Goal: Task Accomplishment & Management: Use online tool/utility

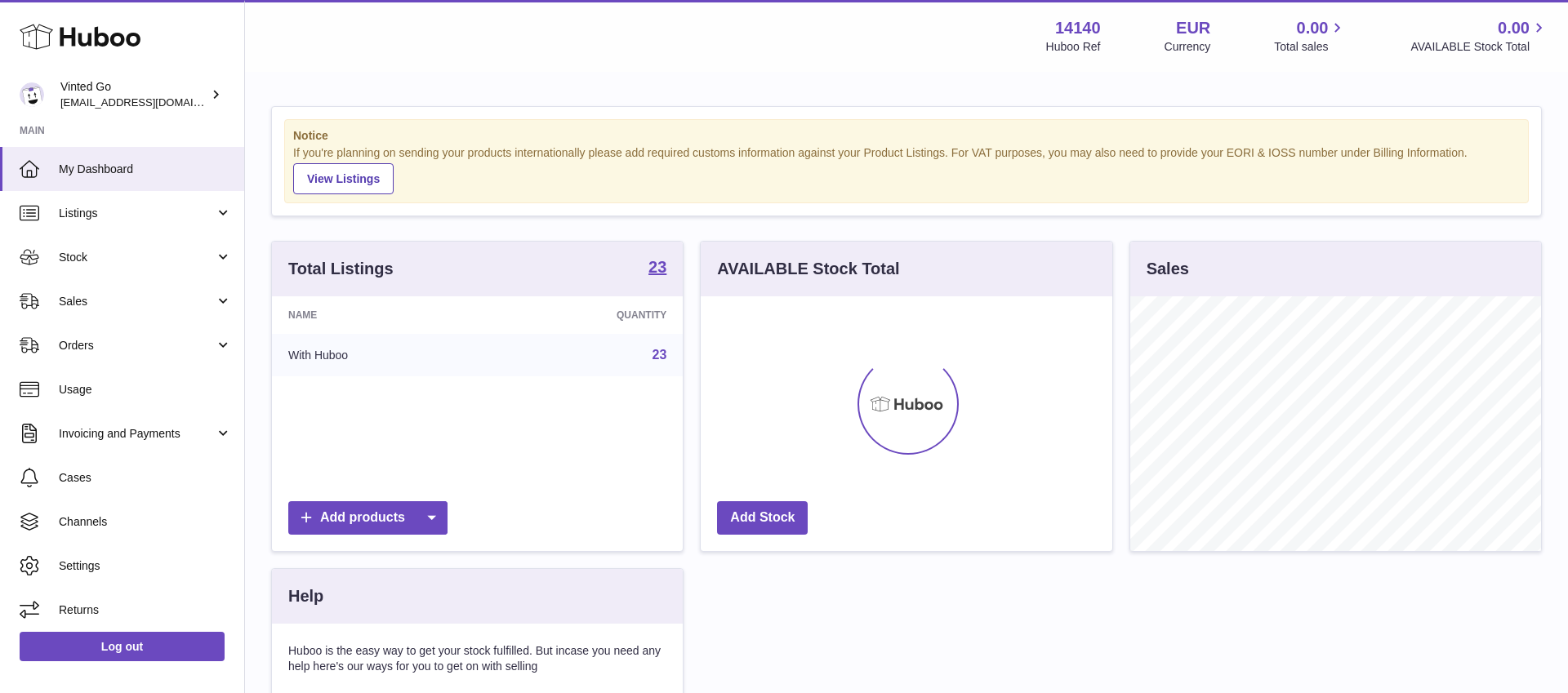
scroll to position [255, 411]
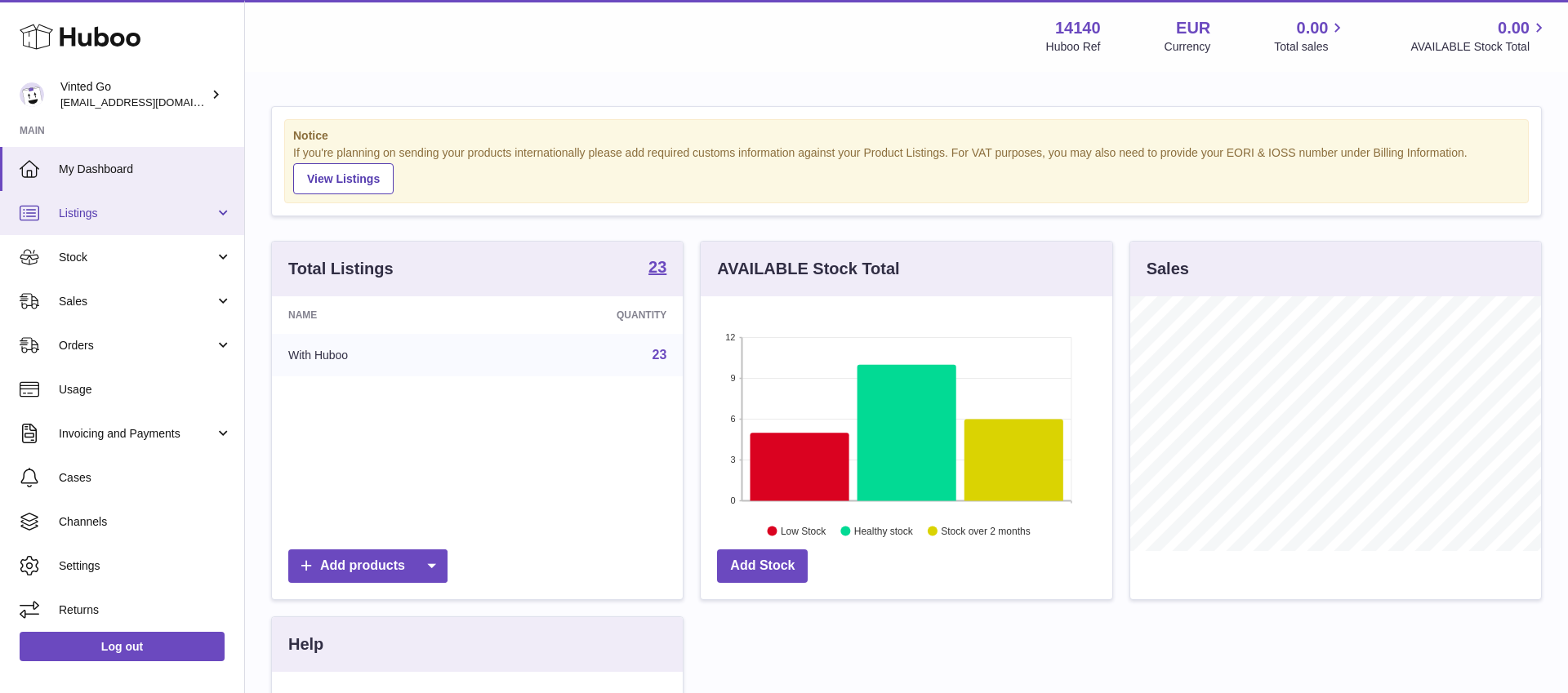
click at [126, 219] on span "Listings" at bounding box center [137, 213] width 156 height 16
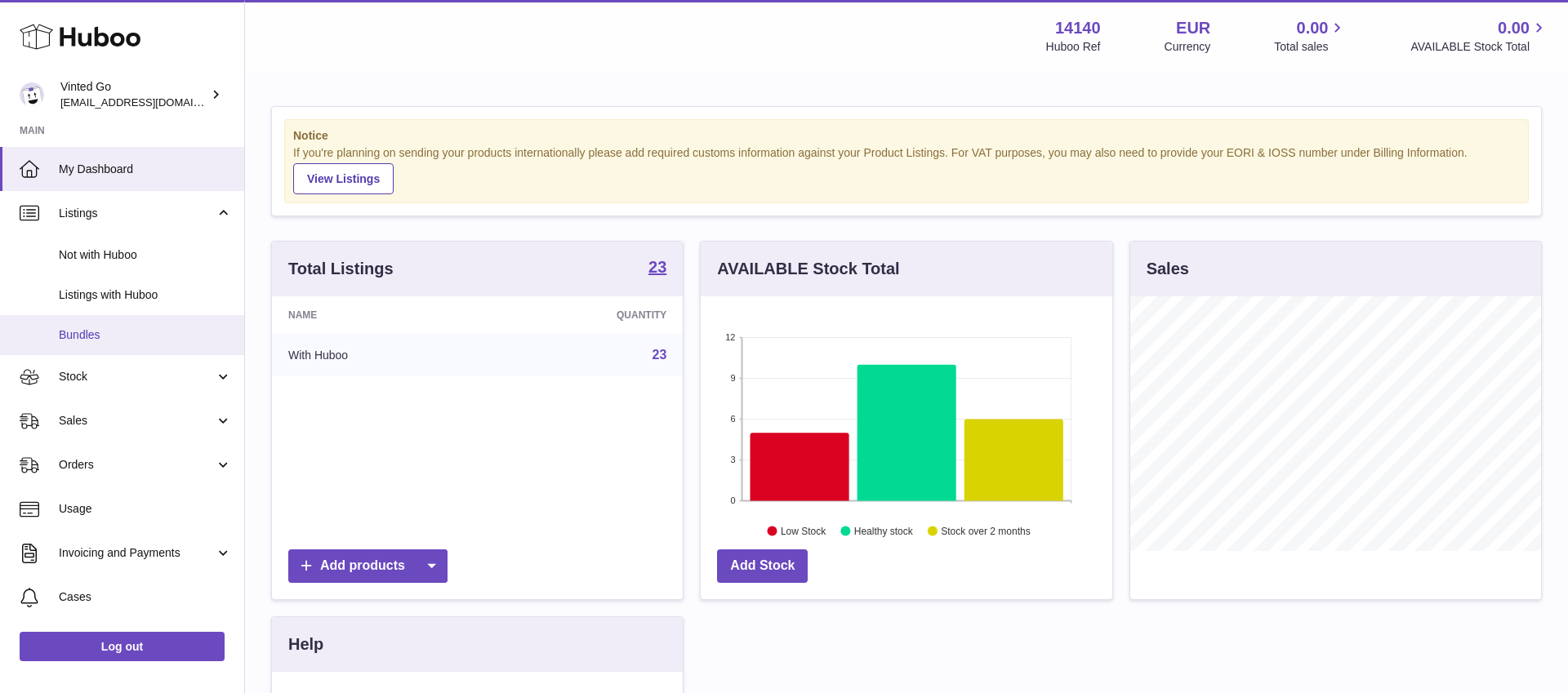
click at [146, 334] on span "Bundles" at bounding box center [145, 334] width 173 height 16
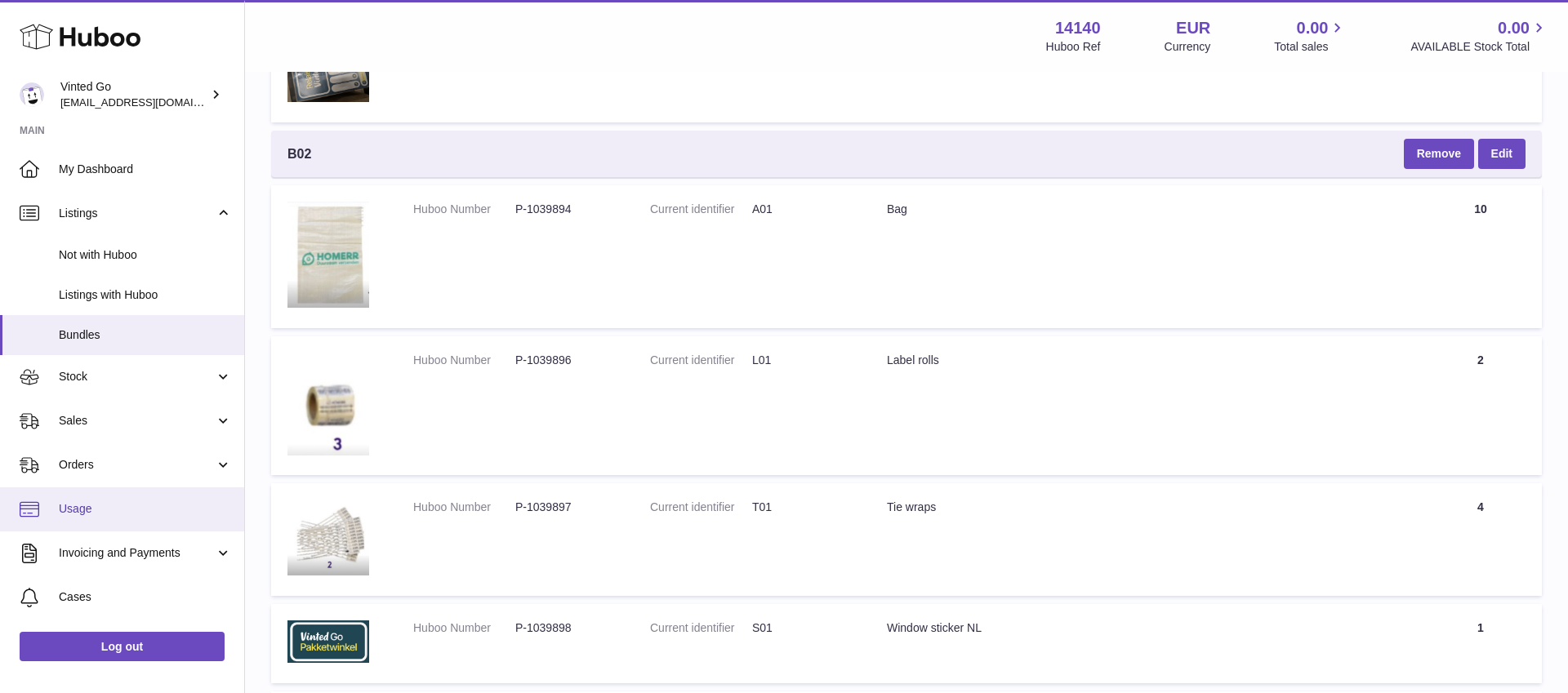
scroll to position [26, 0]
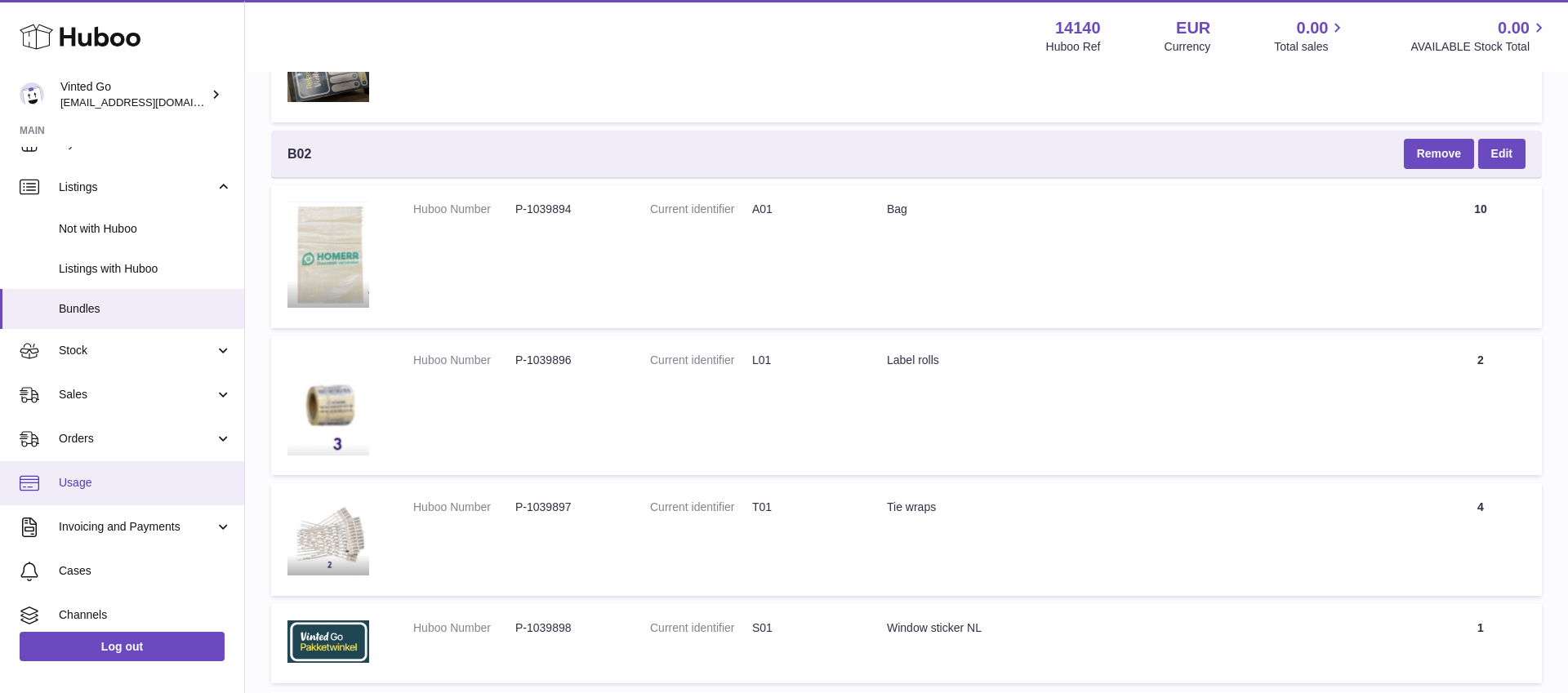
click at [97, 469] on ul "My Dashboard Listings Not with Huboo Listings with Huboo Bundles Stock Stock St…" at bounding box center [122, 423] width 244 height 605
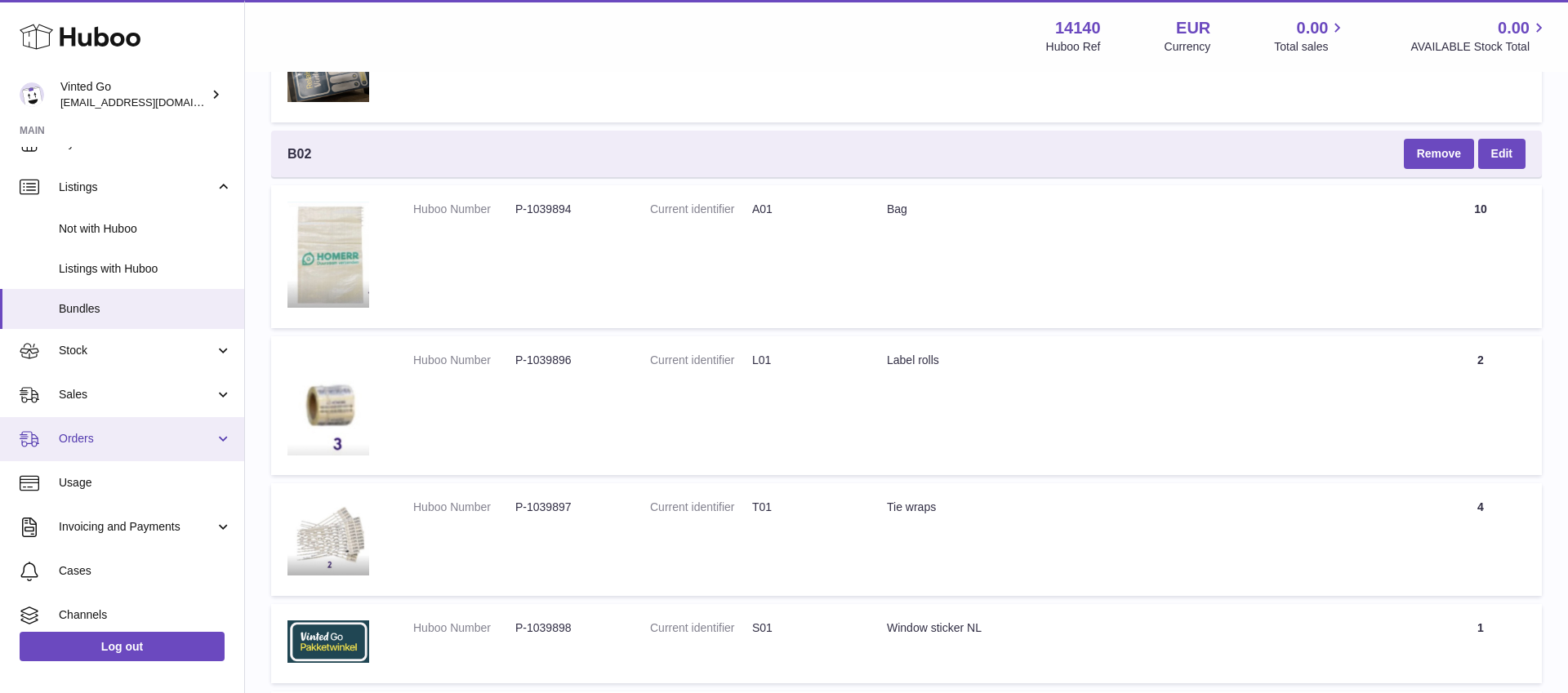
click at [106, 447] on link "Orders" at bounding box center [122, 439] width 244 height 44
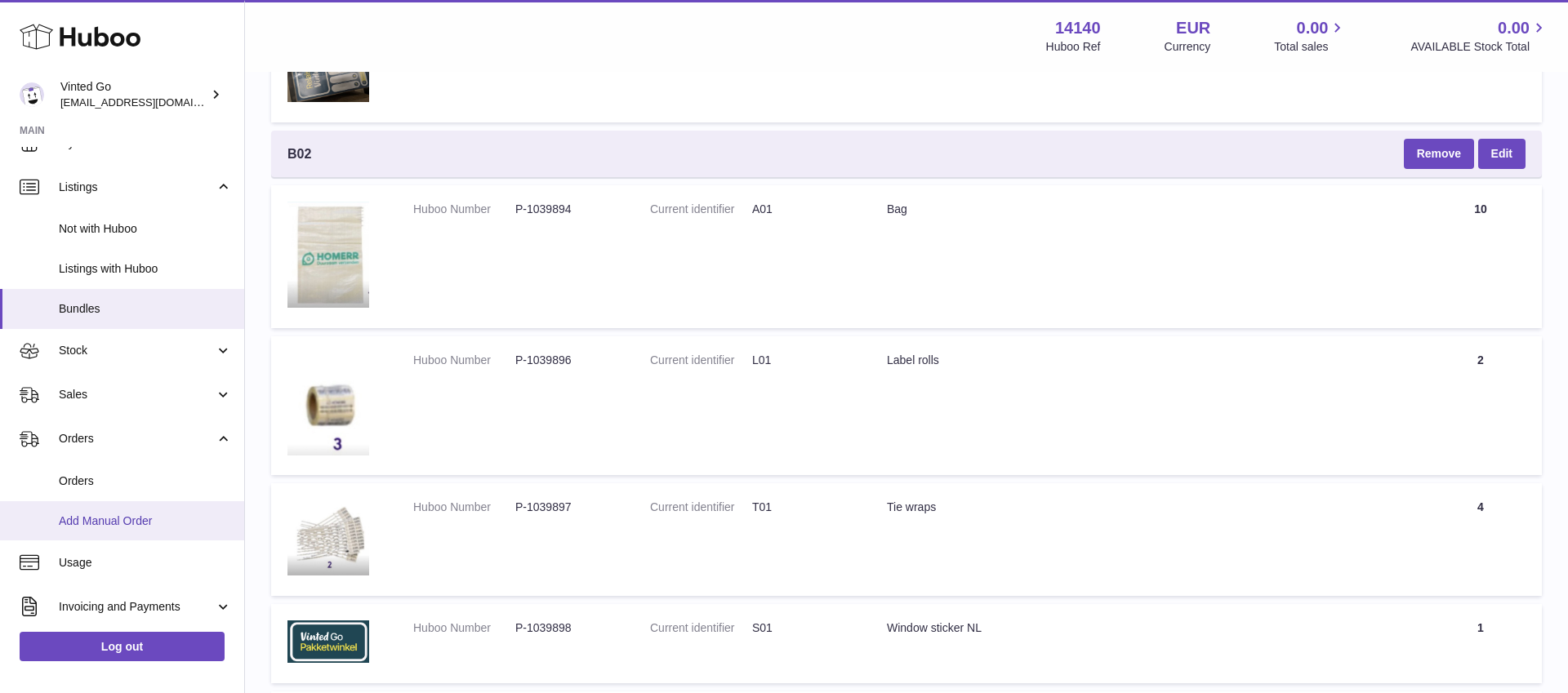
click at [126, 517] on span "Add Manual Order" at bounding box center [145, 521] width 173 height 16
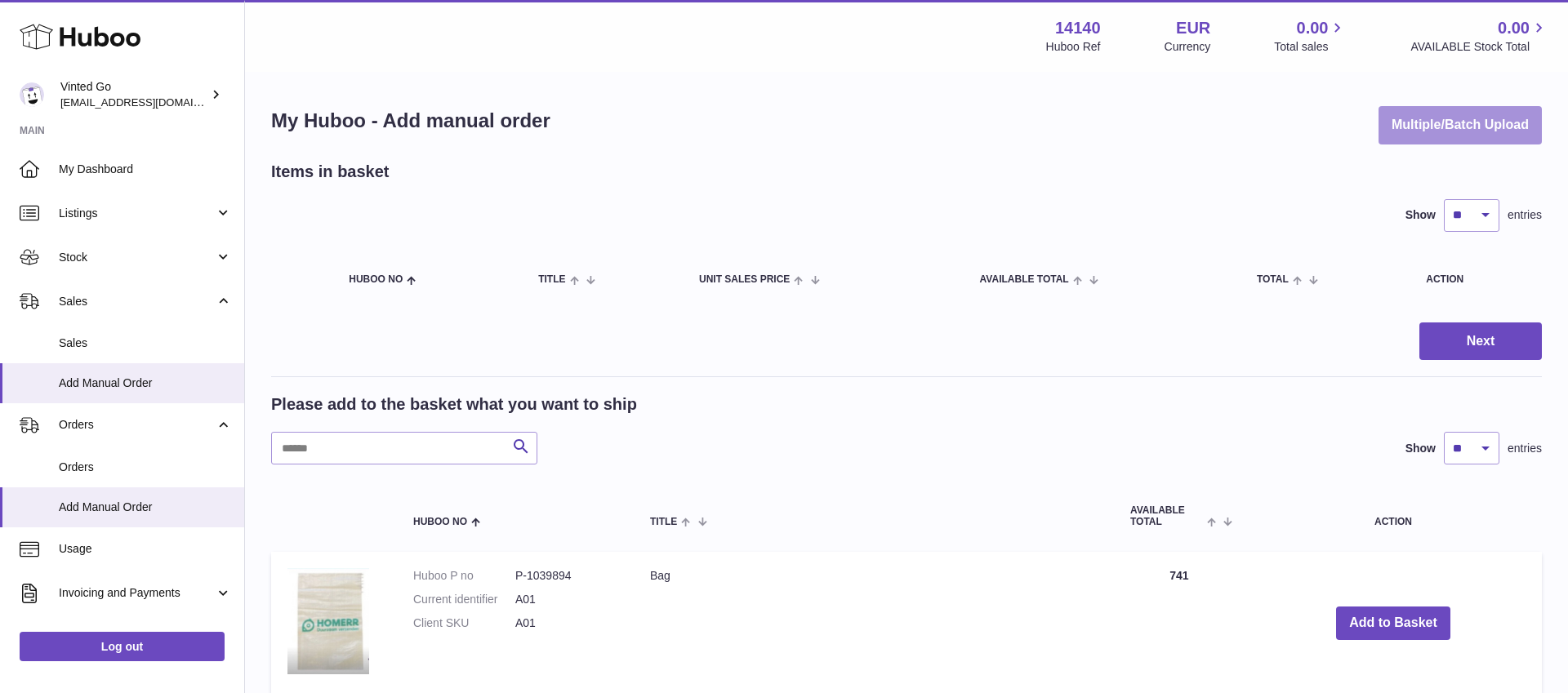
click at [1498, 120] on button "Multiple/Batch Upload" at bounding box center [1459, 125] width 163 height 38
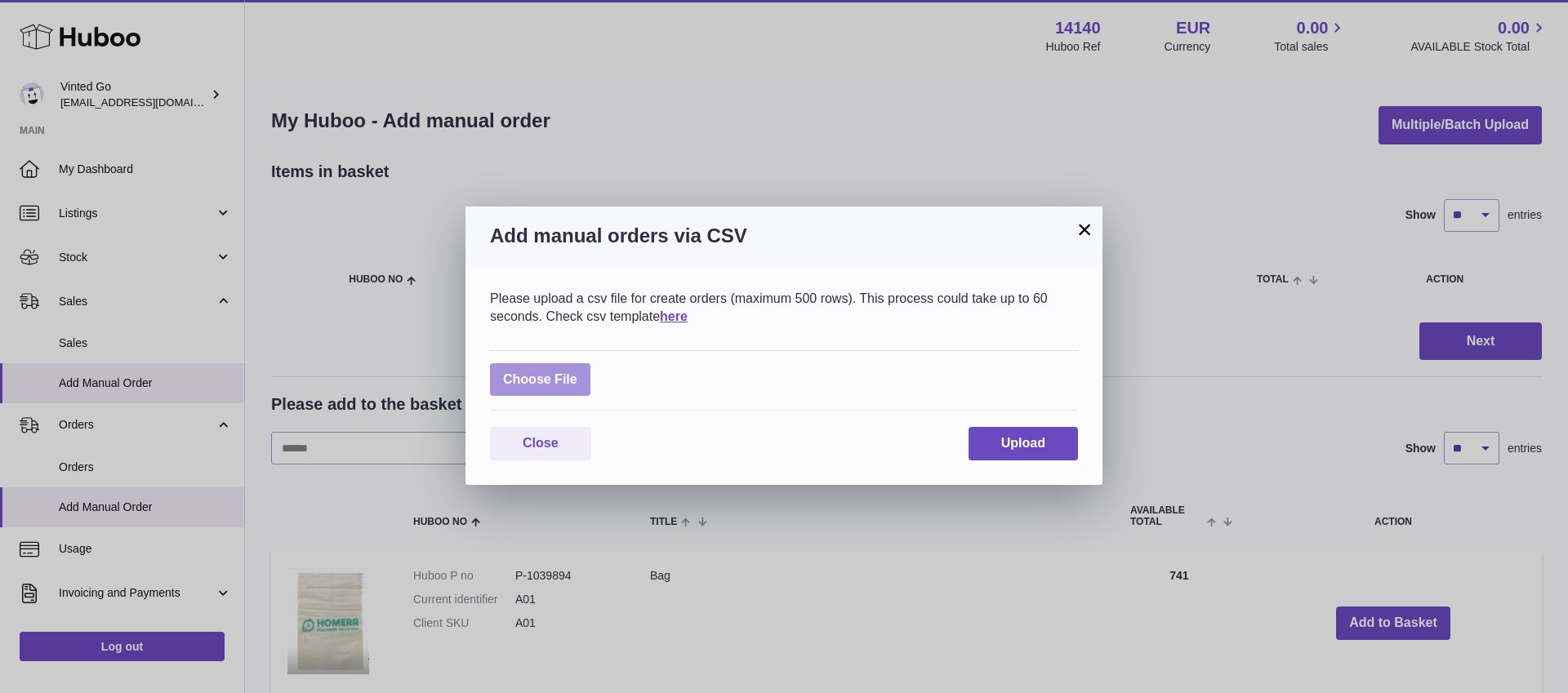
click at [558, 385] on label at bounding box center [540, 380] width 100 height 33
click at [577, 373] on input "file" at bounding box center [577, 372] width 1 height 1
type input "**********"
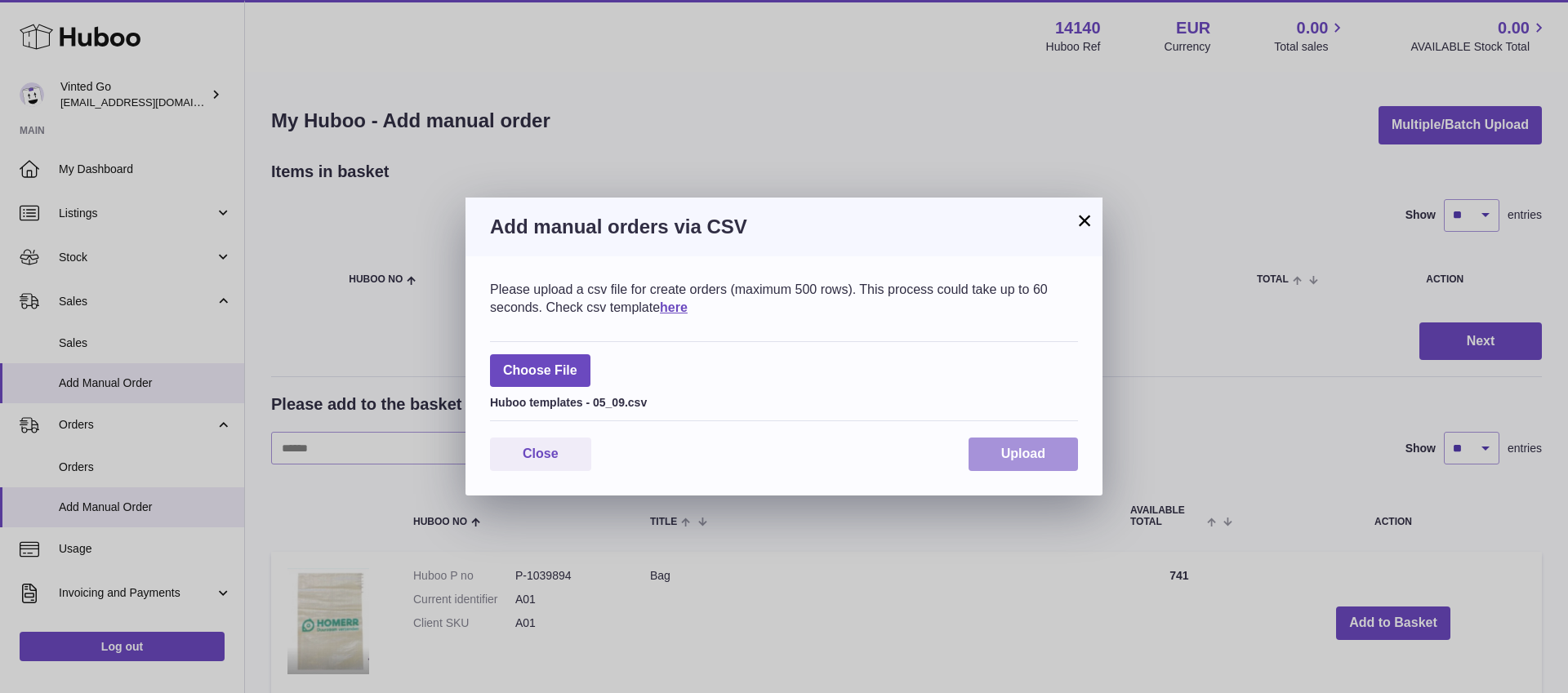
click at [1025, 462] on button "Upload" at bounding box center [1023, 454] width 109 height 33
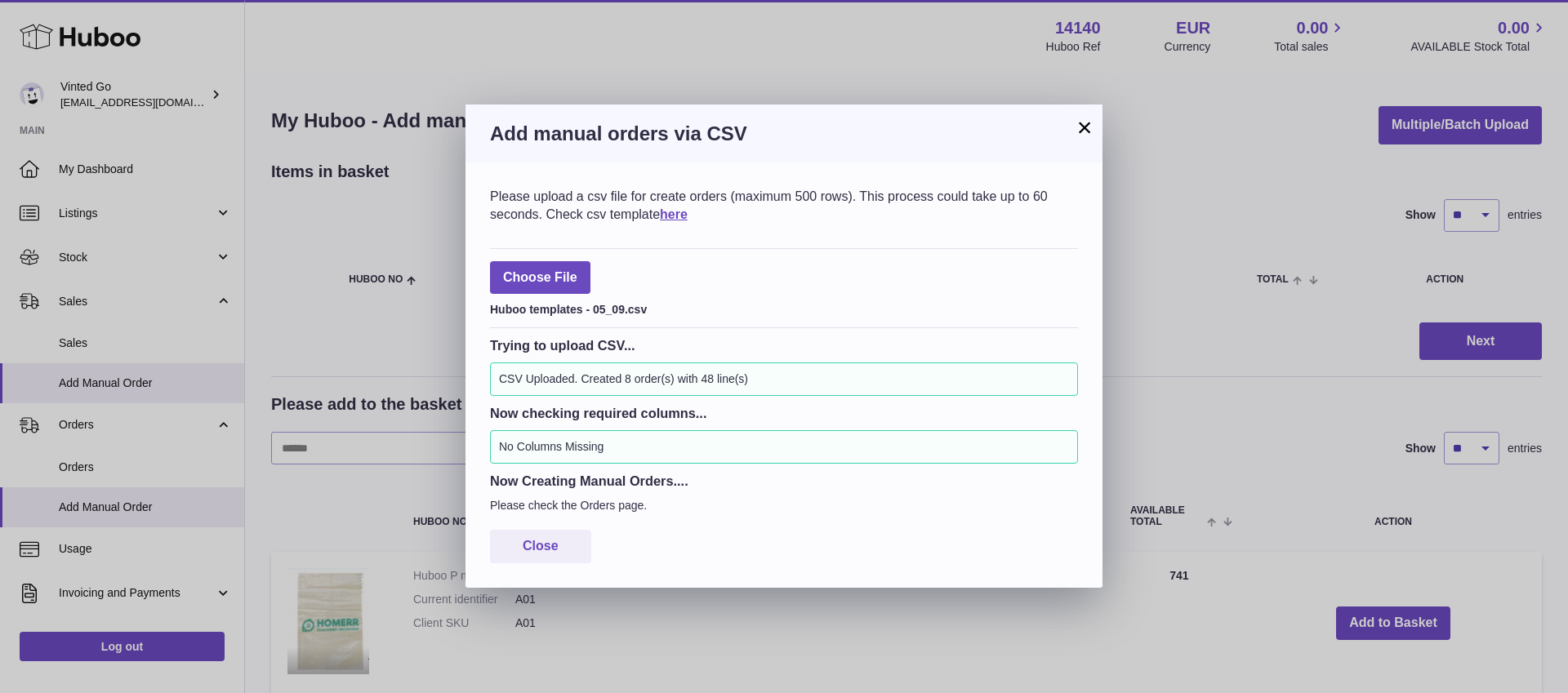
click at [1085, 124] on button "×" at bounding box center [1085, 128] width 20 height 20
